Goal: Information Seeking & Learning: Learn about a topic

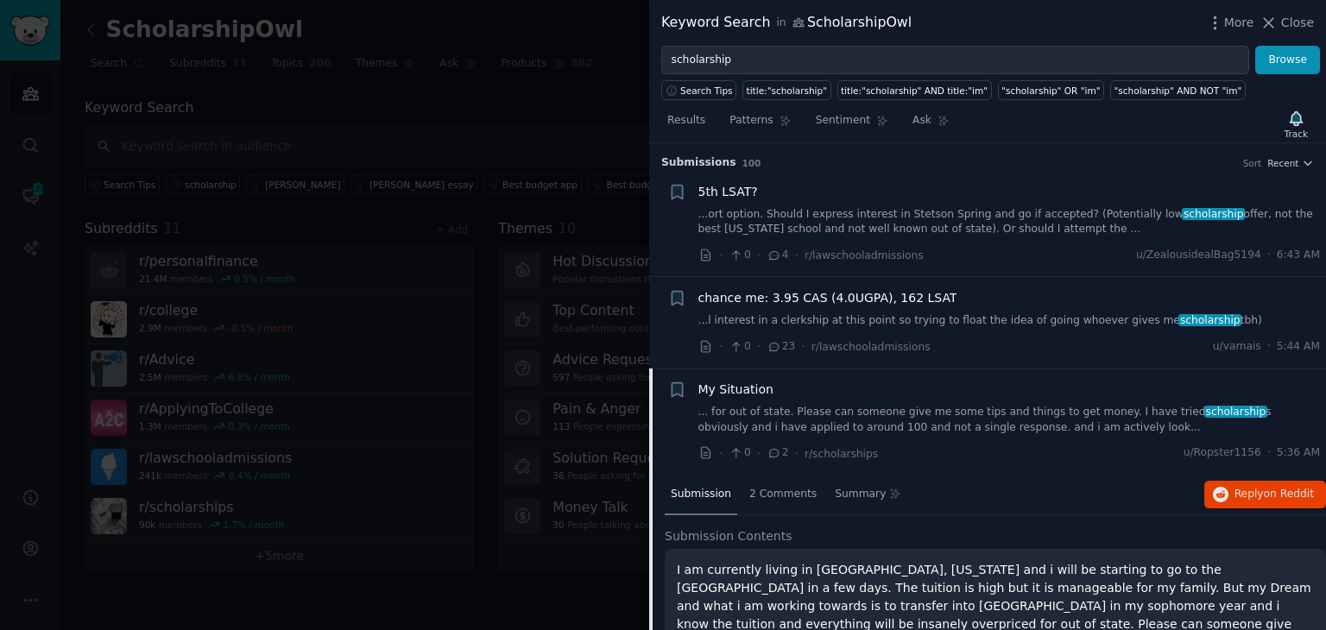
drag, startPoint x: 383, startPoint y: 526, endPoint x: 178, endPoint y: 161, distance: 418.9
click at [382, 526] on div at bounding box center [663, 315] width 1326 height 630
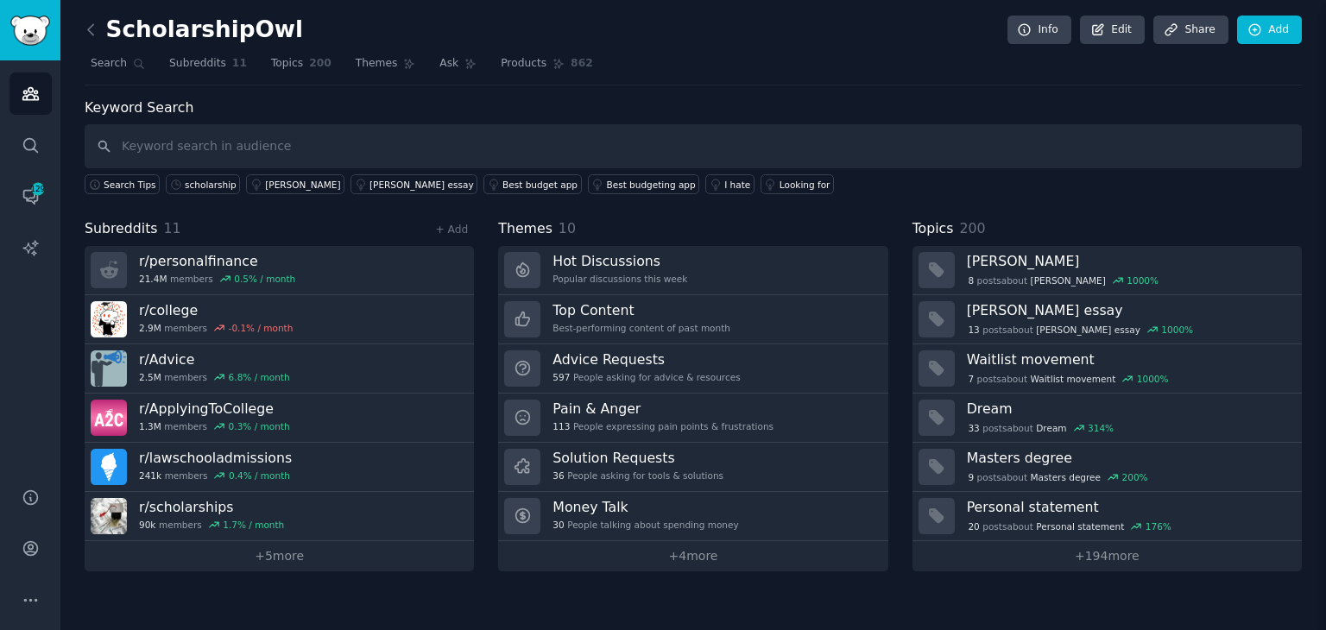
click at [107, 35] on h2 "ScholarshipOwl" at bounding box center [194, 30] width 218 height 28
click at [91, 35] on icon at bounding box center [91, 30] width 18 height 18
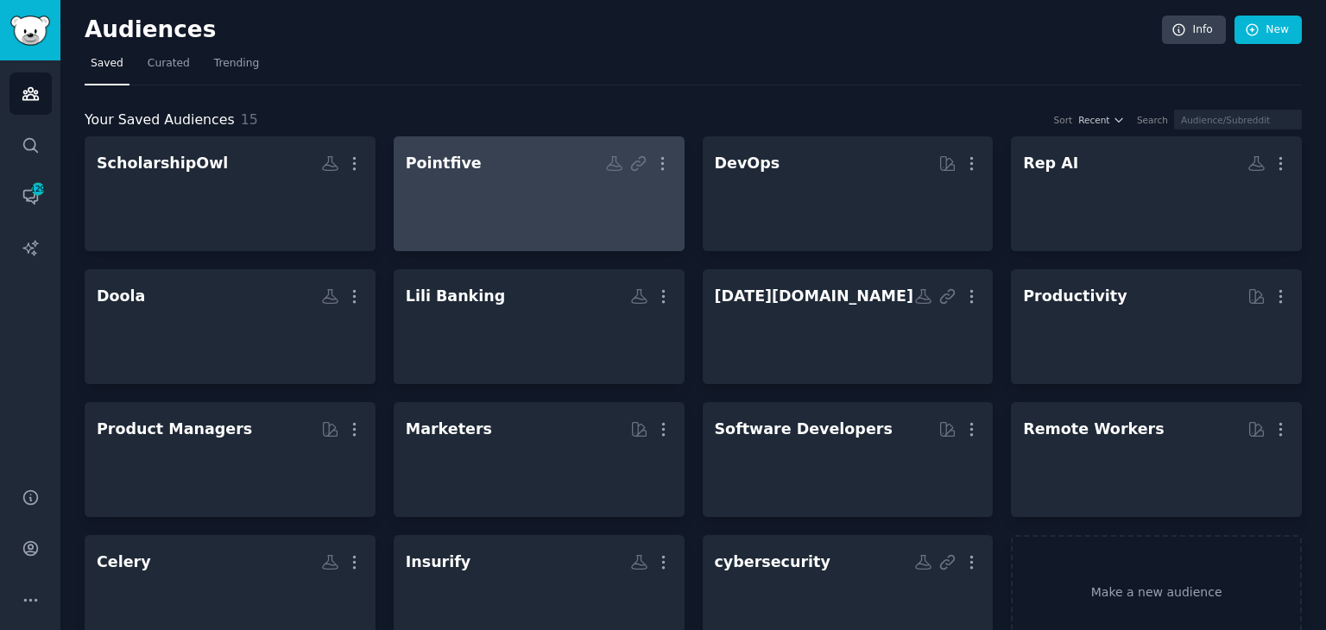
click at [576, 205] on div at bounding box center [539, 209] width 267 height 60
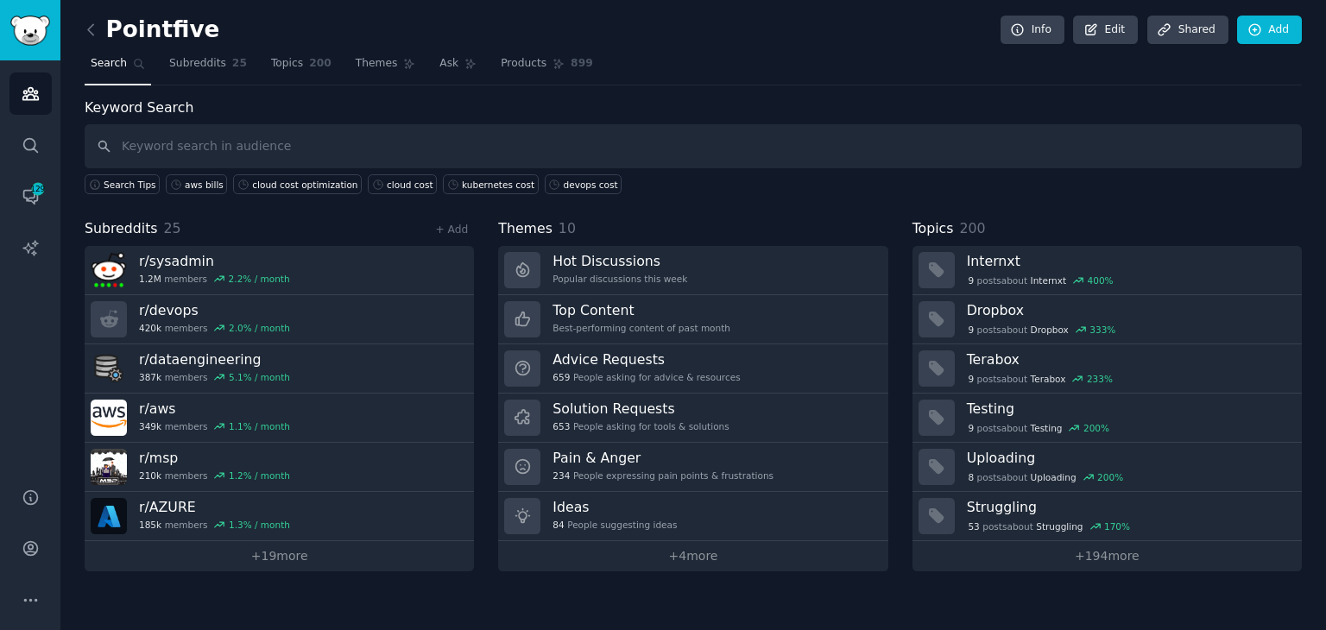
click at [173, 585] on div "Pointfive Info Edit Share d Add Search Subreddits 25 Topics 200 Themes Ask Prod…" at bounding box center [692, 315] width 1265 height 630
